Goal: Use online tool/utility: Utilize a website feature to perform a specific function

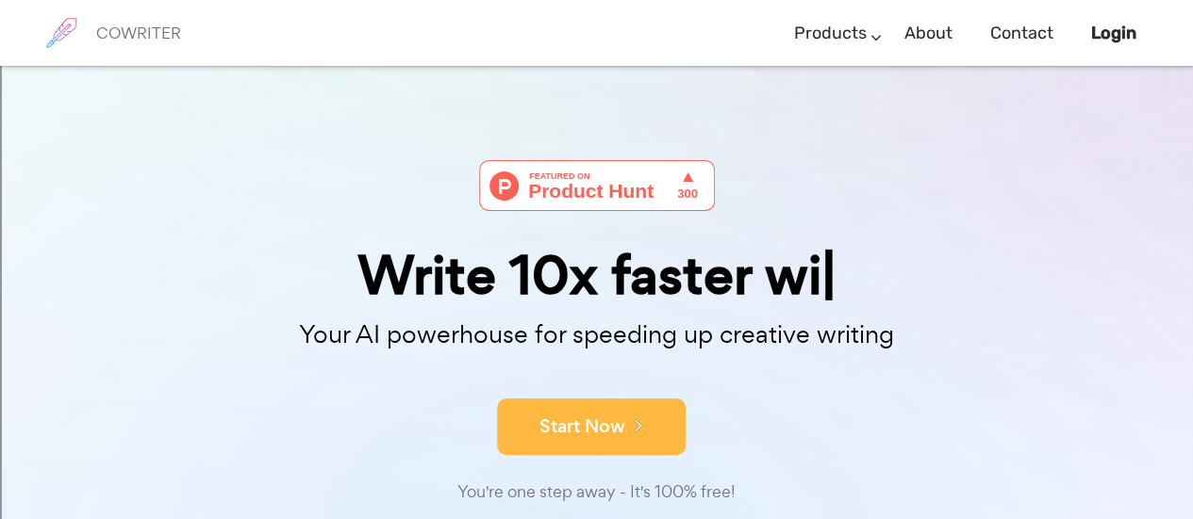
click at [603, 436] on button "Start Now" at bounding box center [591, 427] width 189 height 57
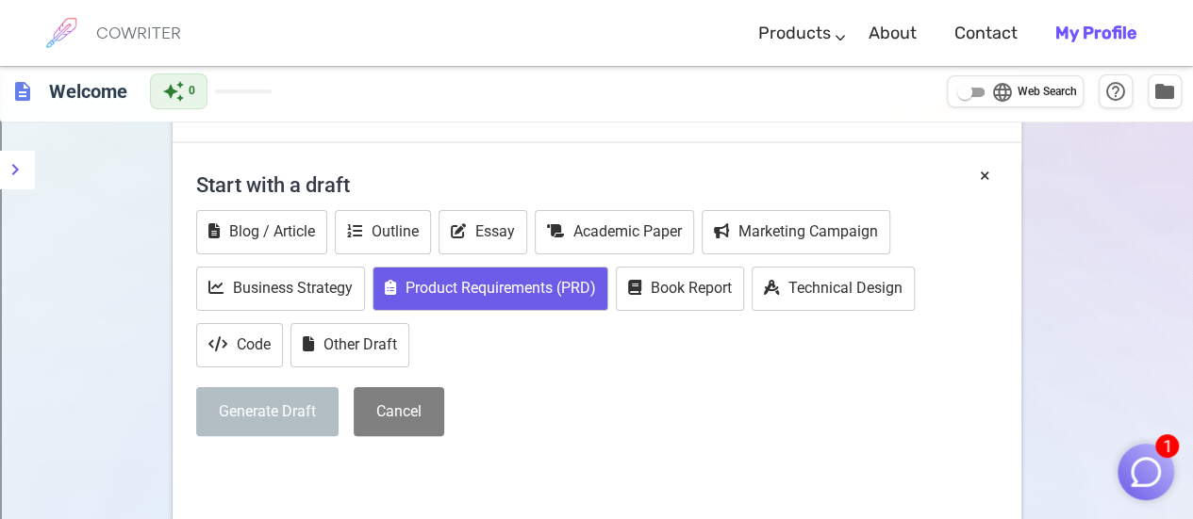
click at [506, 271] on button "Product Requirements (PRD)" at bounding box center [490, 289] width 236 height 44
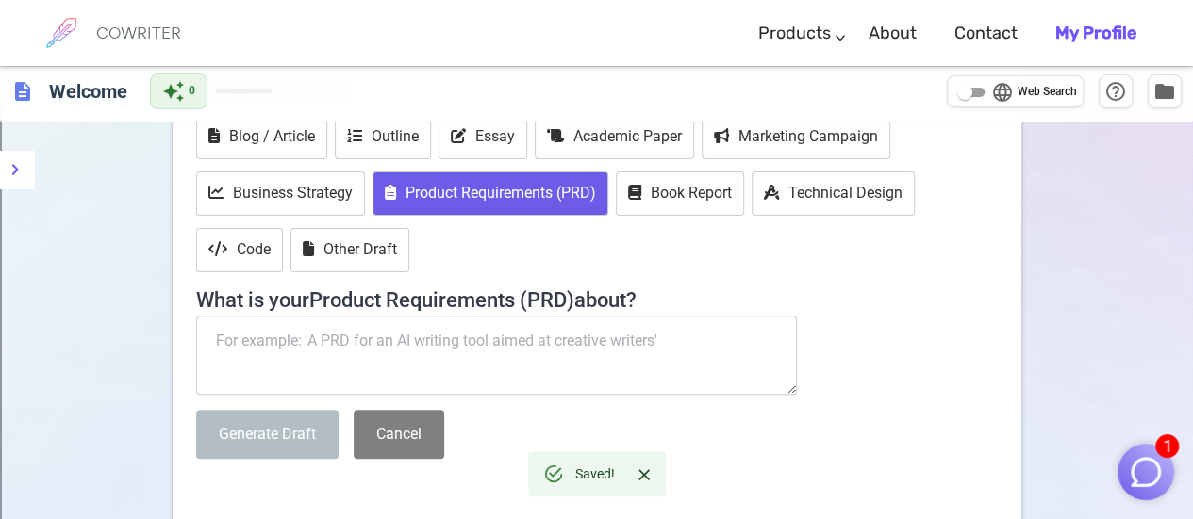
scroll to position [170, 0]
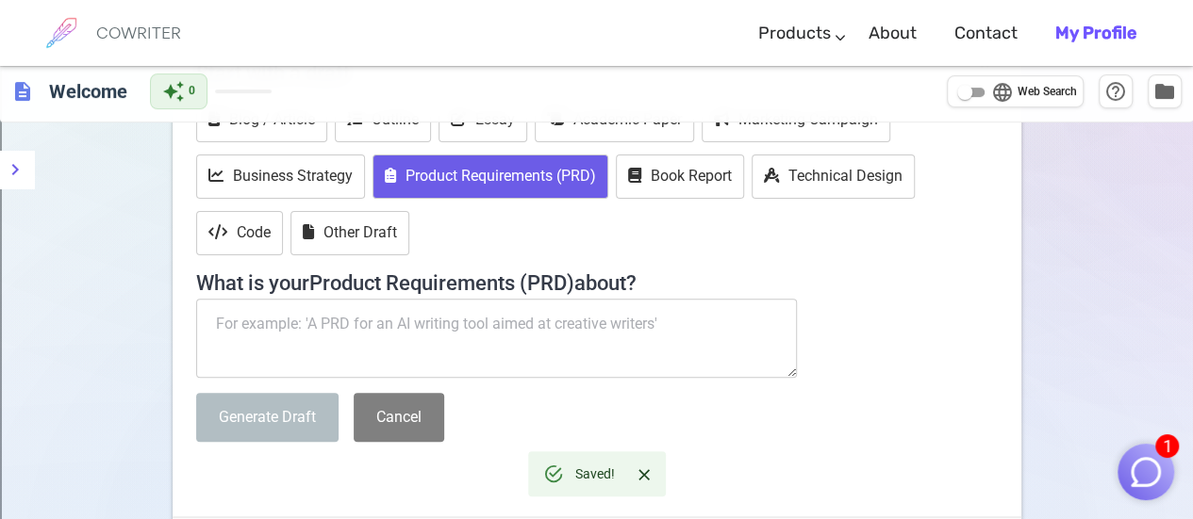
click at [718, 211] on div "Blog / Article Outline Essay Academic Paper Marketing Campaign Business Strateg…" at bounding box center [596, 178] width 801 height 161
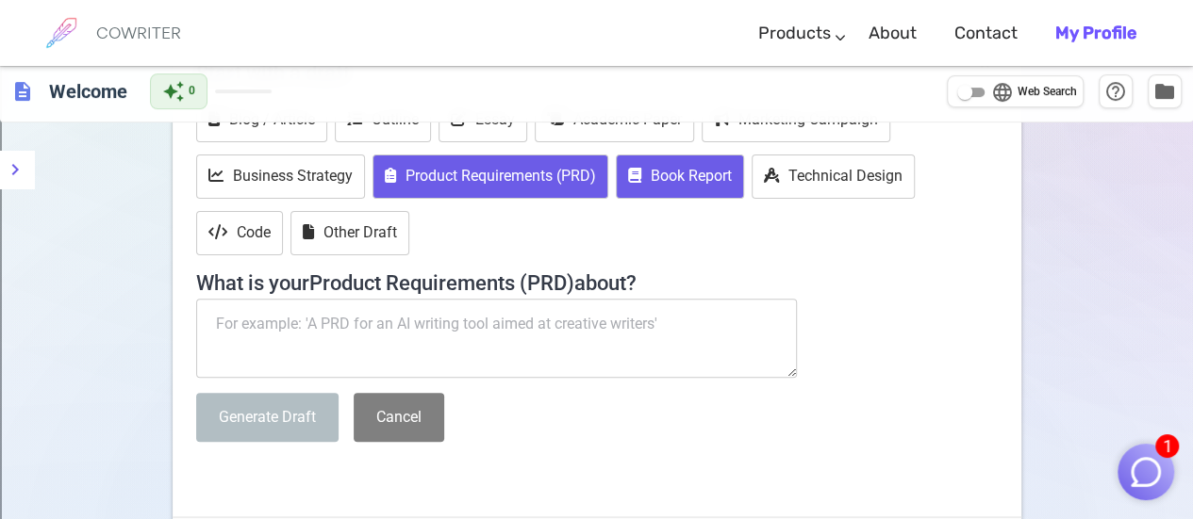
click at [683, 172] on button "Book Report" at bounding box center [680, 177] width 128 height 44
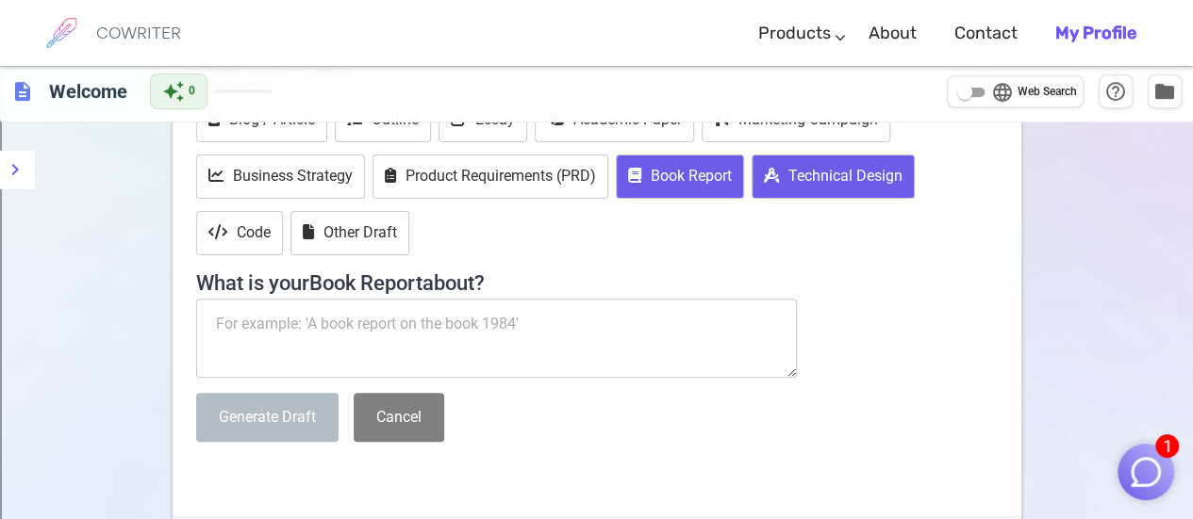
click at [815, 194] on button "Technical Design" at bounding box center [832, 177] width 163 height 44
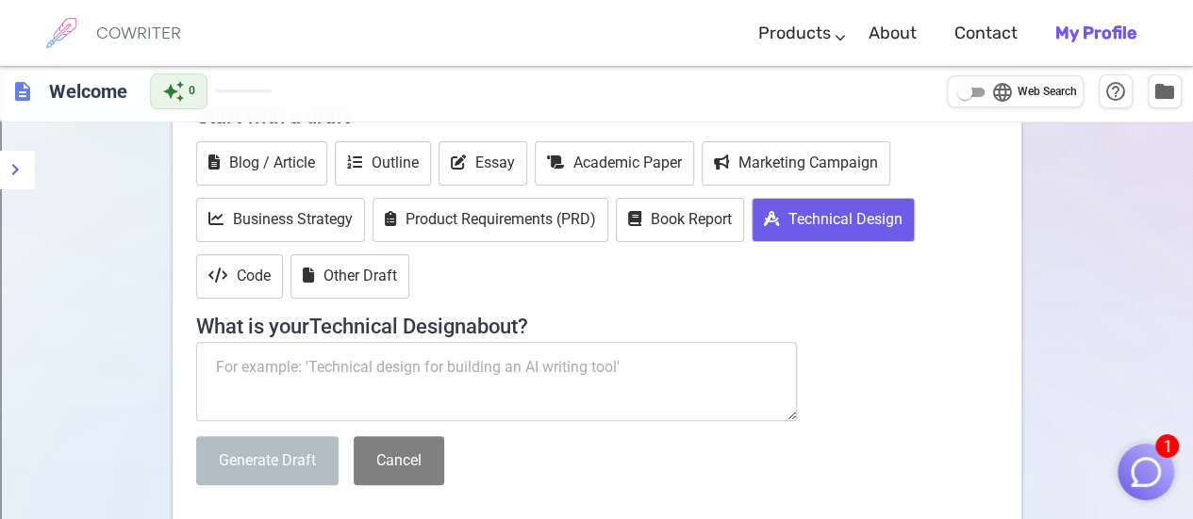
scroll to position [85, 0]
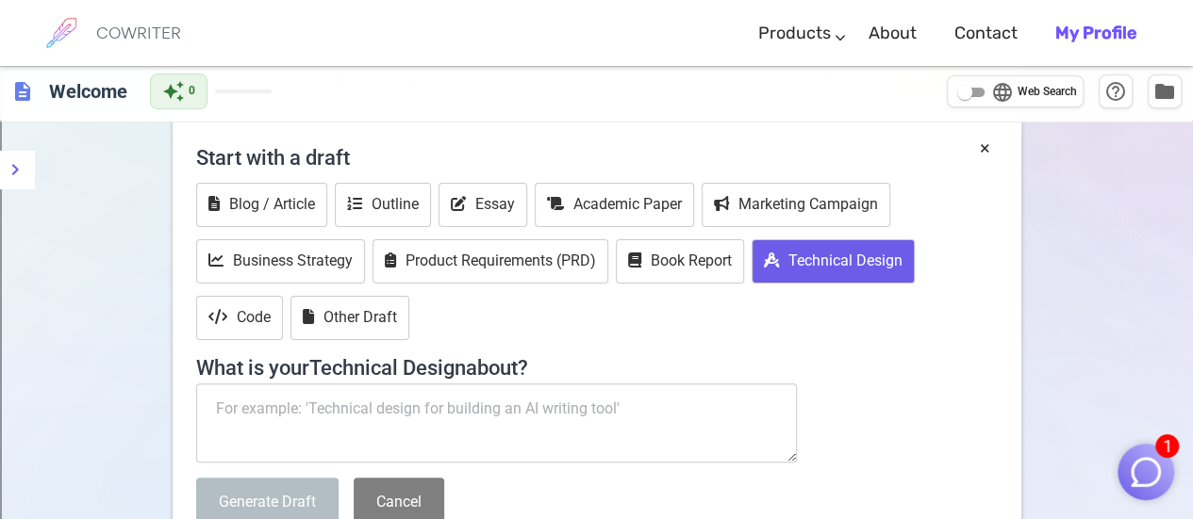
click at [470, 393] on textarea at bounding box center [497, 423] width 602 height 79
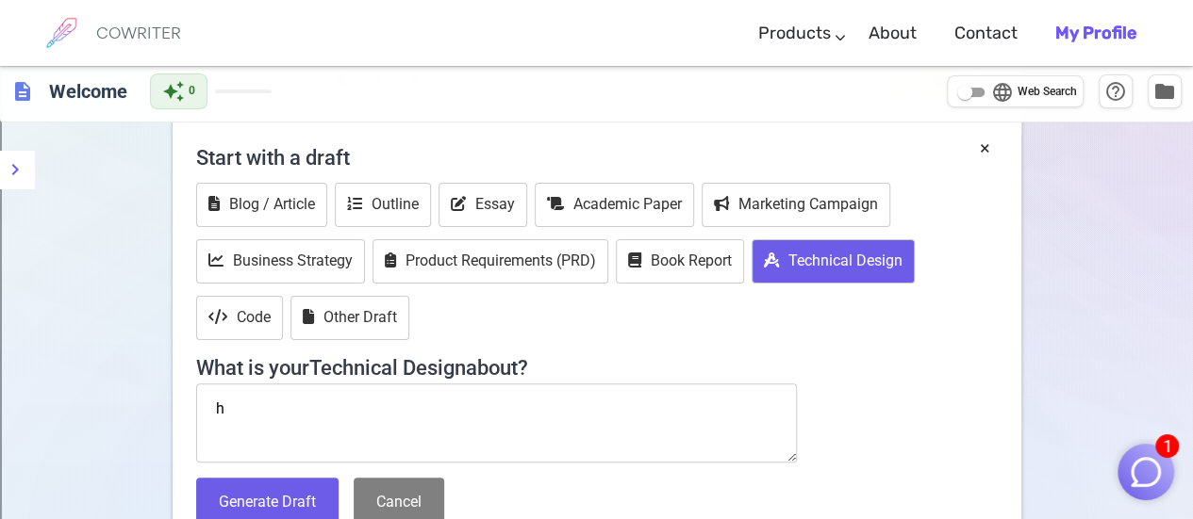
type textarea "hh"
click at [302, 514] on button "Generate Draft" at bounding box center [267, 503] width 142 height 50
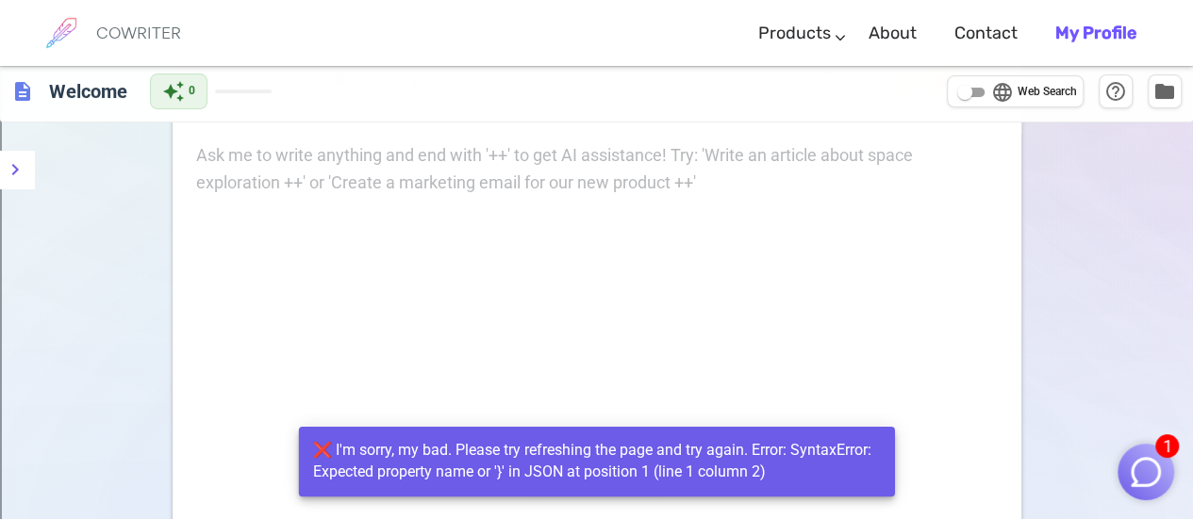
click at [395, 173] on div "Ask me to write anything and end with '++' to get AI assistance! Try: 'Write an…" at bounding box center [596, 169] width 801 height 55
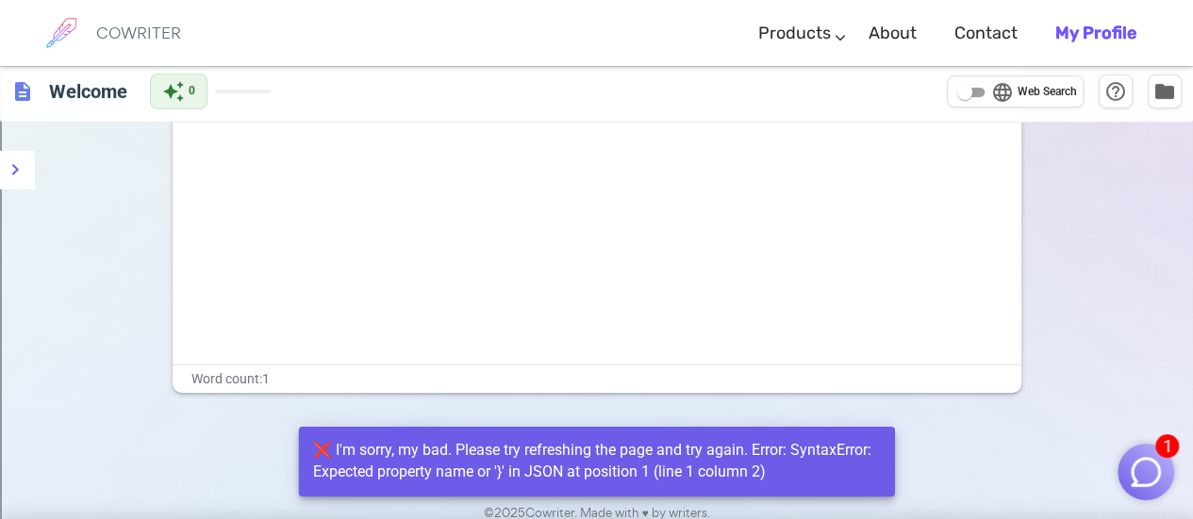
scroll to position [252, 0]
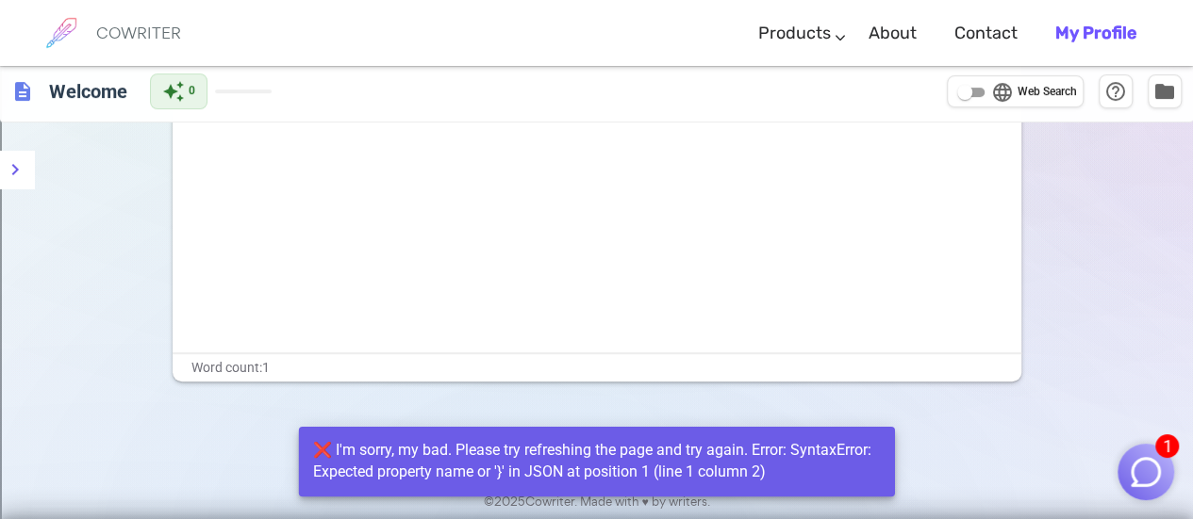
click at [1169, 469] on button "1" at bounding box center [1145, 472] width 57 height 57
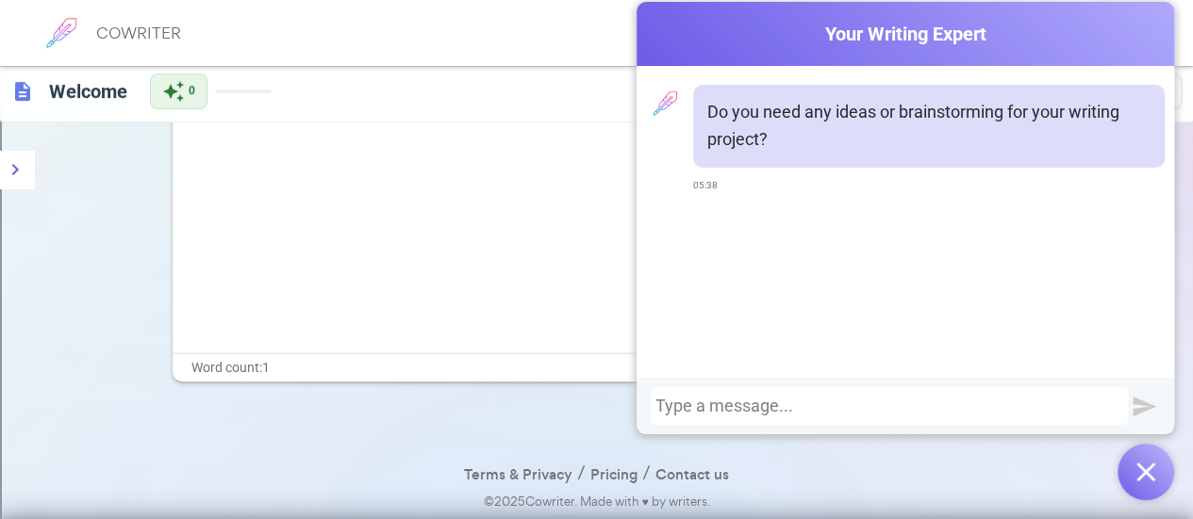
click at [888, 404] on div at bounding box center [889, 406] width 468 height 19
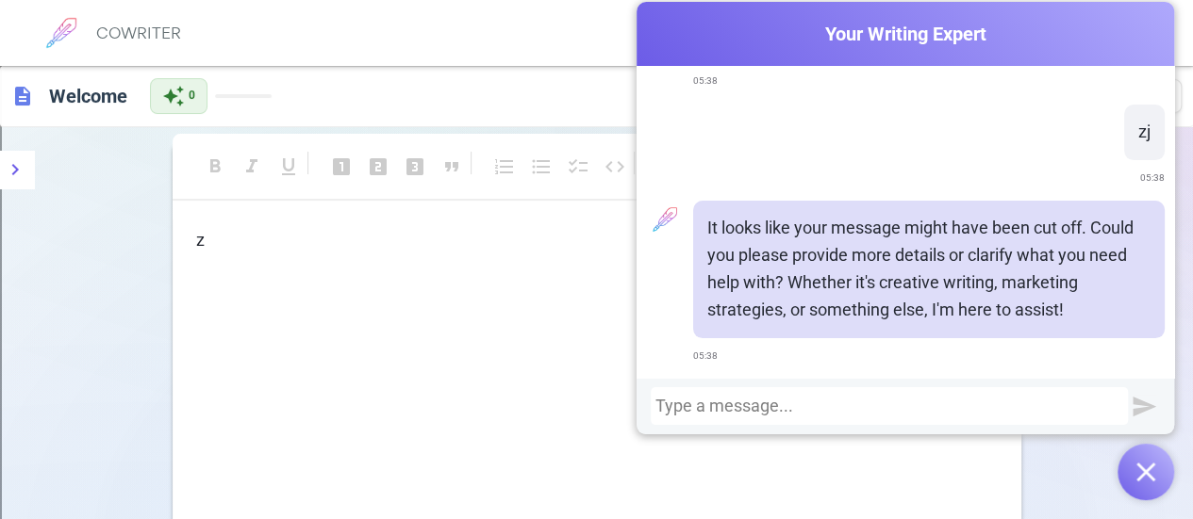
scroll to position [106, 0]
